Goal: Information Seeking & Learning: Check status

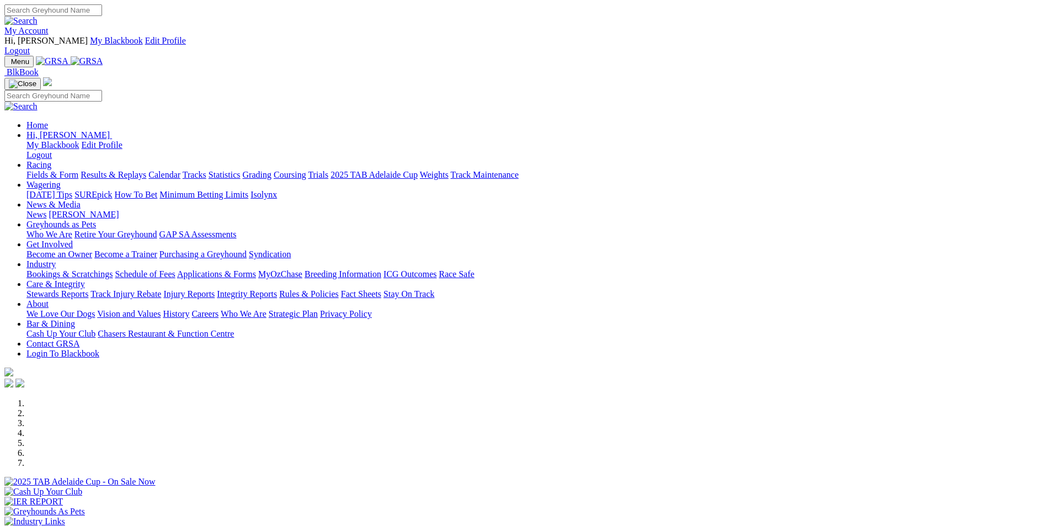
drag, startPoint x: 1045, startPoint y: 376, endPoint x: 1044, endPoint y: 388, distance: 12.2
click at [1044, 398] on div "Previous Next" at bounding box center [525, 477] width 1042 height 159
click at [146, 170] on link "Results & Replays" at bounding box center [114, 174] width 66 height 9
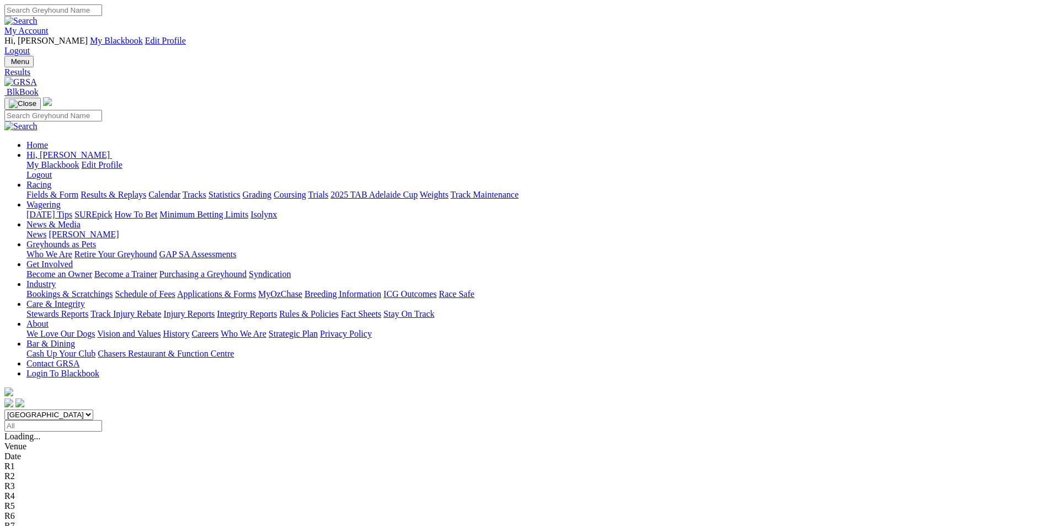
click at [46, 525] on span "1 4 2 8" at bounding box center [34, 535] width 24 height 9
click at [41, 521] on span "1 2 8 4" at bounding box center [29, 525] width 24 height 9
click at [41, 511] on span "6 4 7 1" at bounding box center [29, 515] width 24 height 9
click at [41, 501] on span "4 7 1 2" at bounding box center [29, 505] width 24 height 9
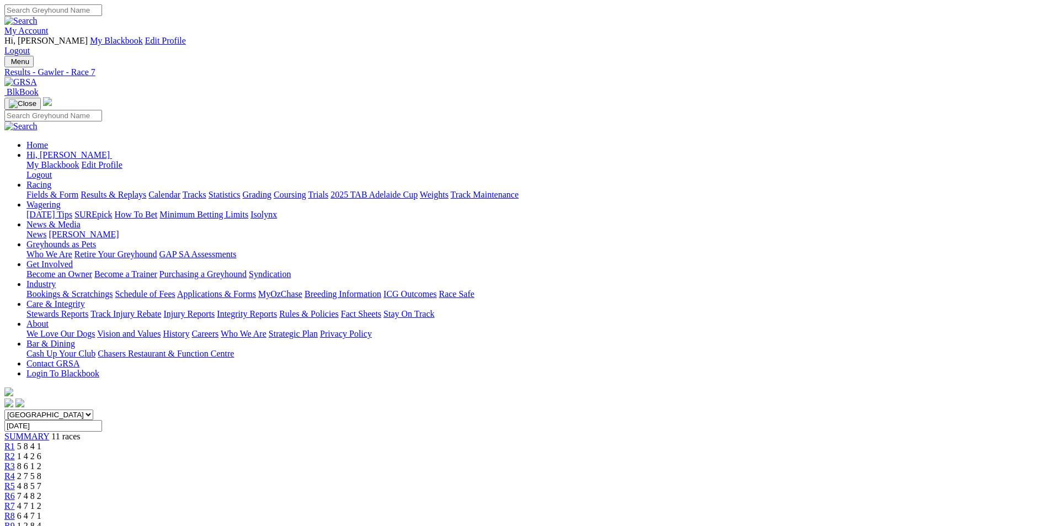
click at [41, 491] on span "7 4 8 2" at bounding box center [29, 495] width 24 height 9
click at [41, 481] on span "4 8 5 7" at bounding box center [29, 485] width 24 height 9
click at [41, 471] on span "2 7 5 8" at bounding box center [29, 475] width 24 height 9
click at [41, 461] on span "8 6 1 2" at bounding box center [29, 465] width 24 height 9
click at [41, 451] on span "1 4 2 6" at bounding box center [29, 455] width 24 height 9
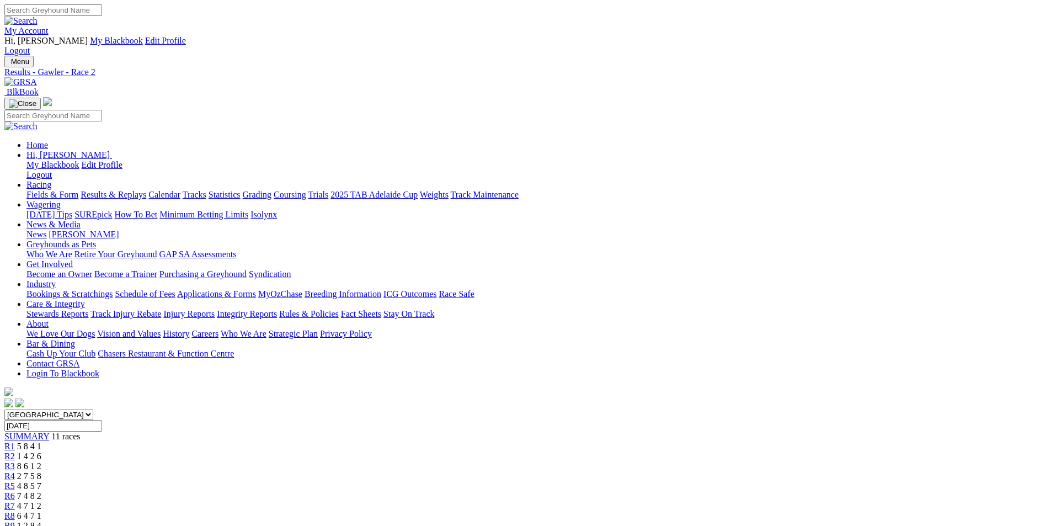
click at [41, 441] on span "5 8 4 1" at bounding box center [29, 445] width 24 height 9
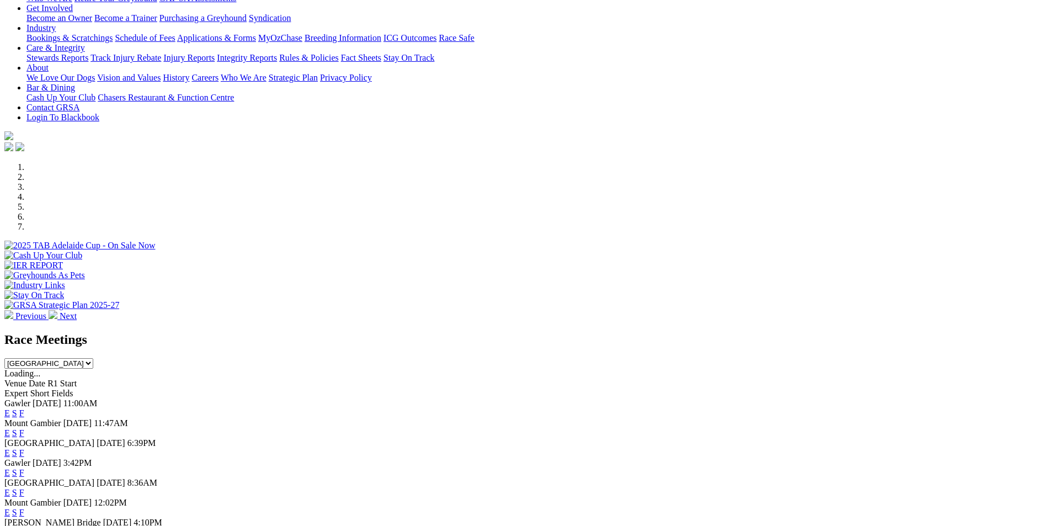
scroll to position [261, 0]
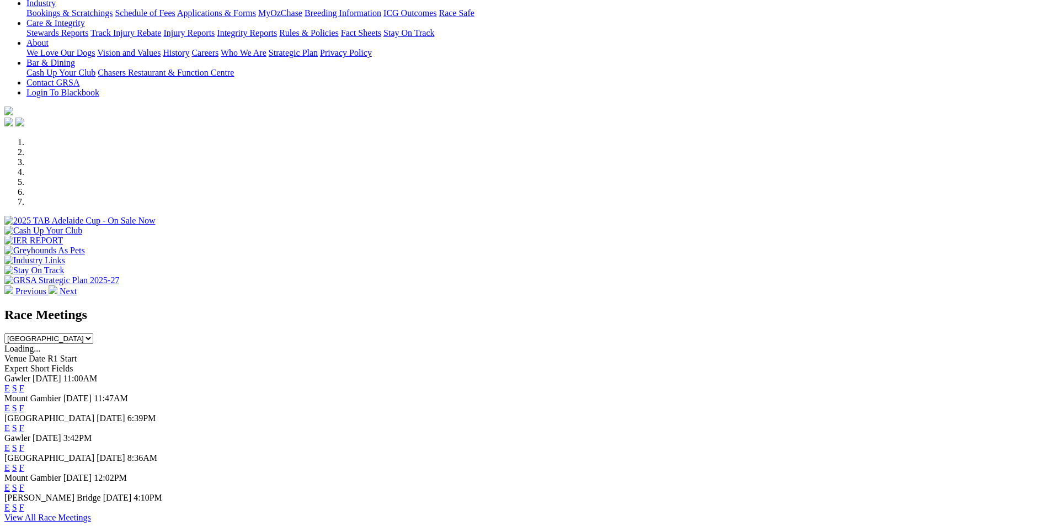
click at [24, 423] on link "F" at bounding box center [21, 427] width 5 height 9
